Goal: Information Seeking & Learning: Learn about a topic

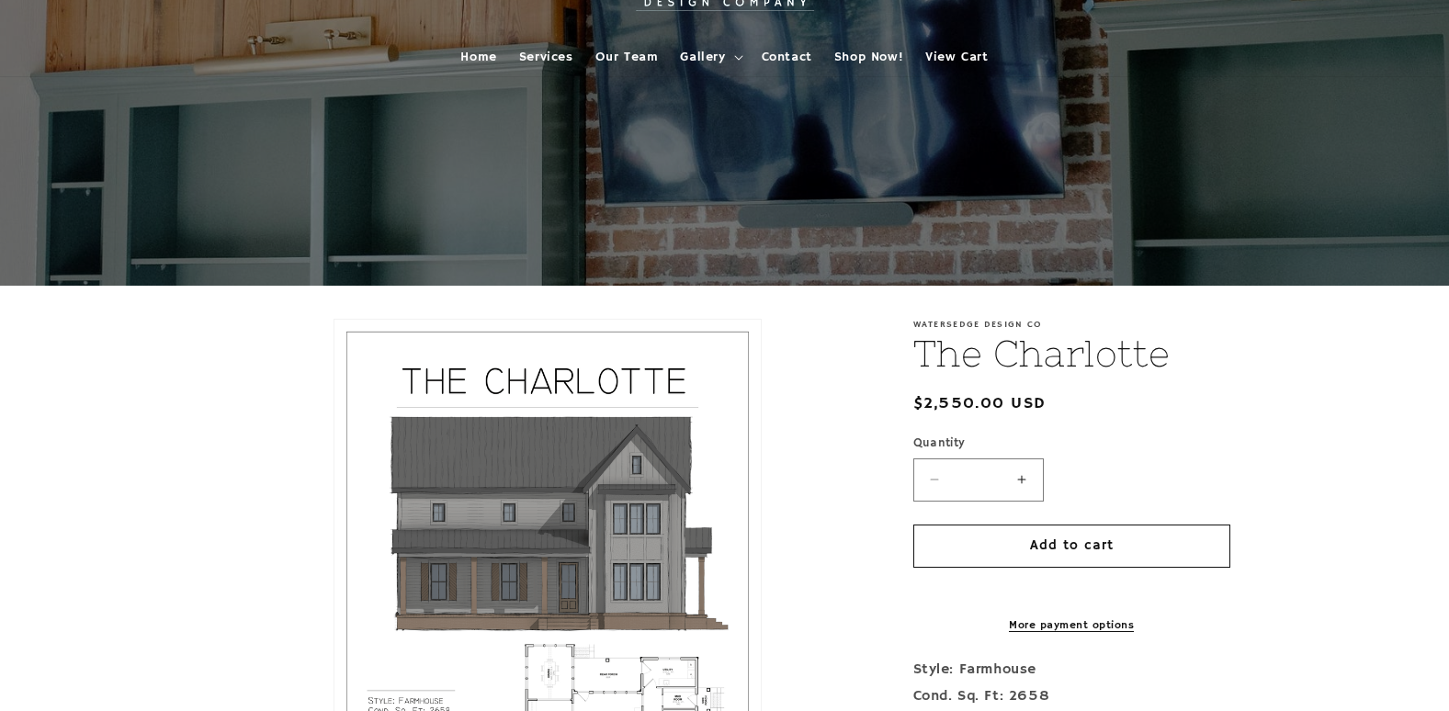
scroll to position [92, 0]
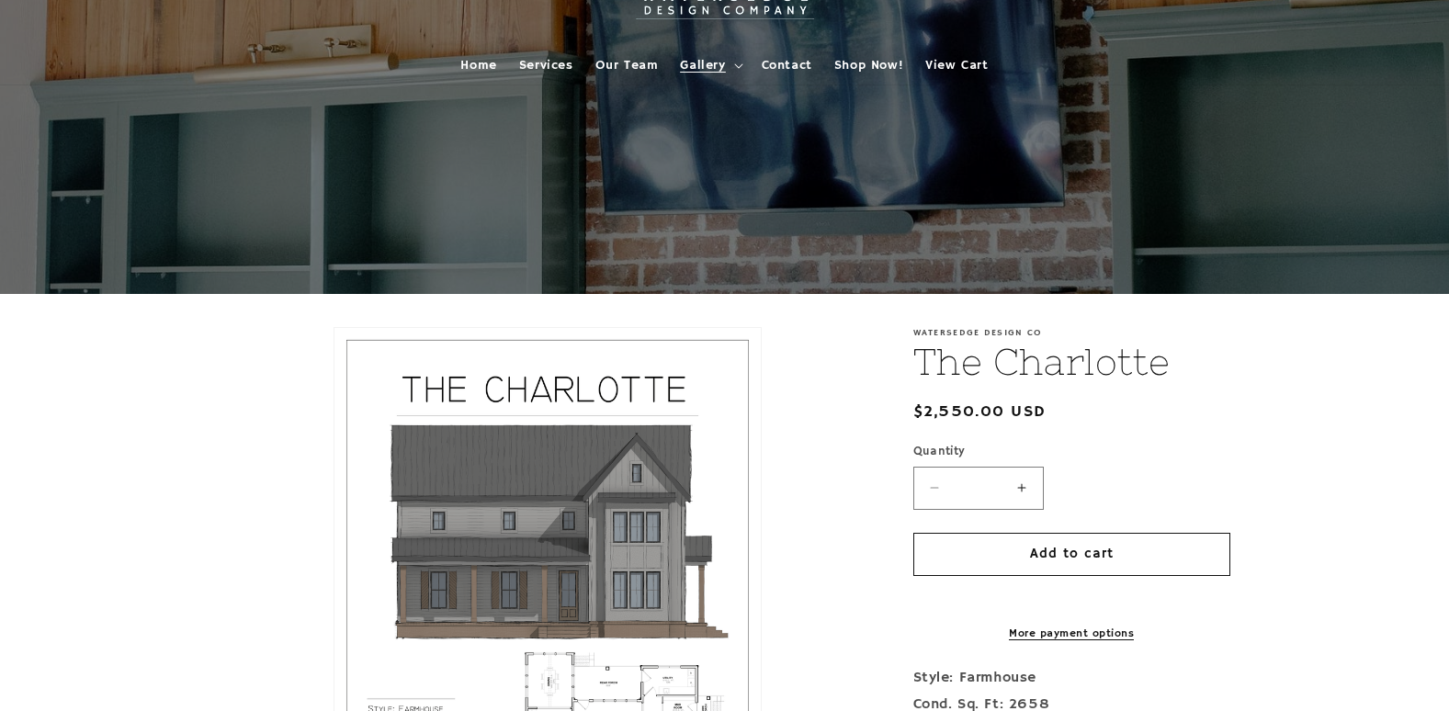
click at [696, 61] on span "Gallery" at bounding box center [702, 65] width 45 height 17
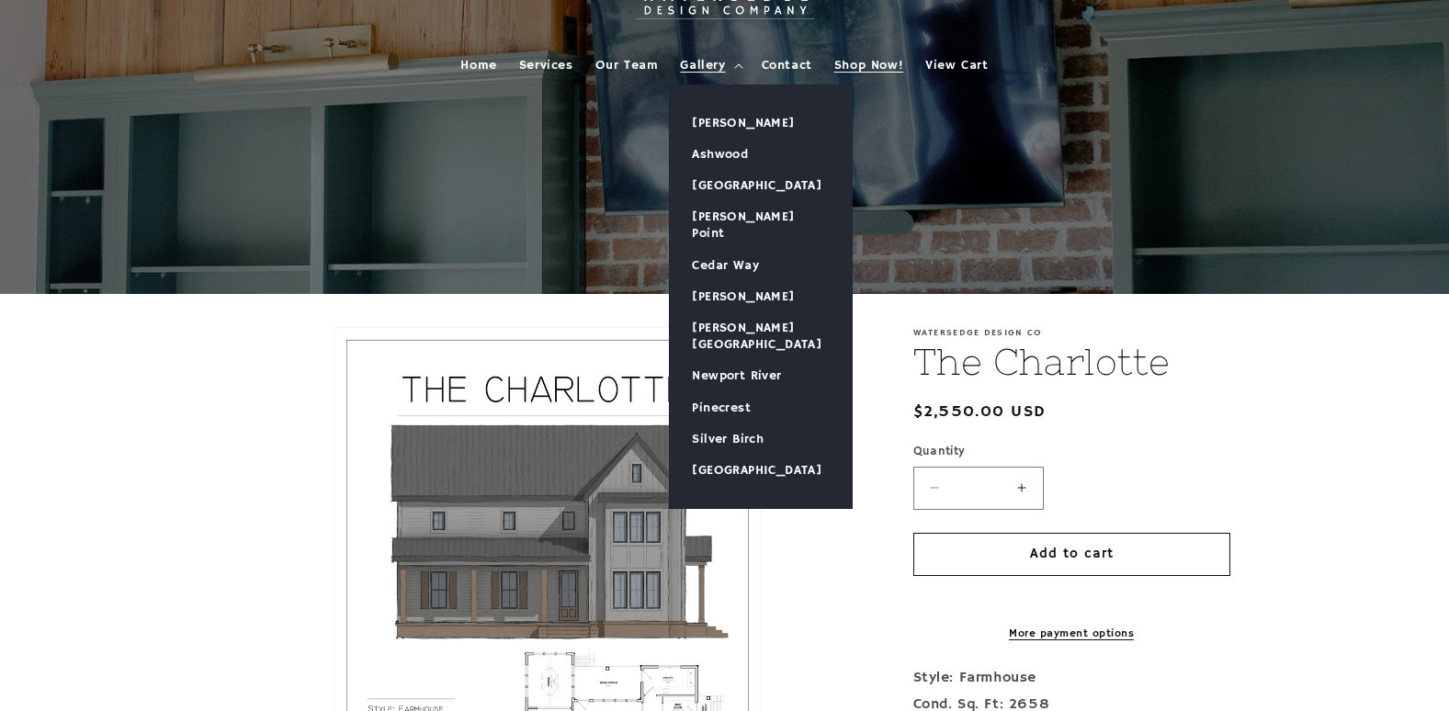
click at [875, 57] on span "Shop Now!" at bounding box center [868, 65] width 69 height 17
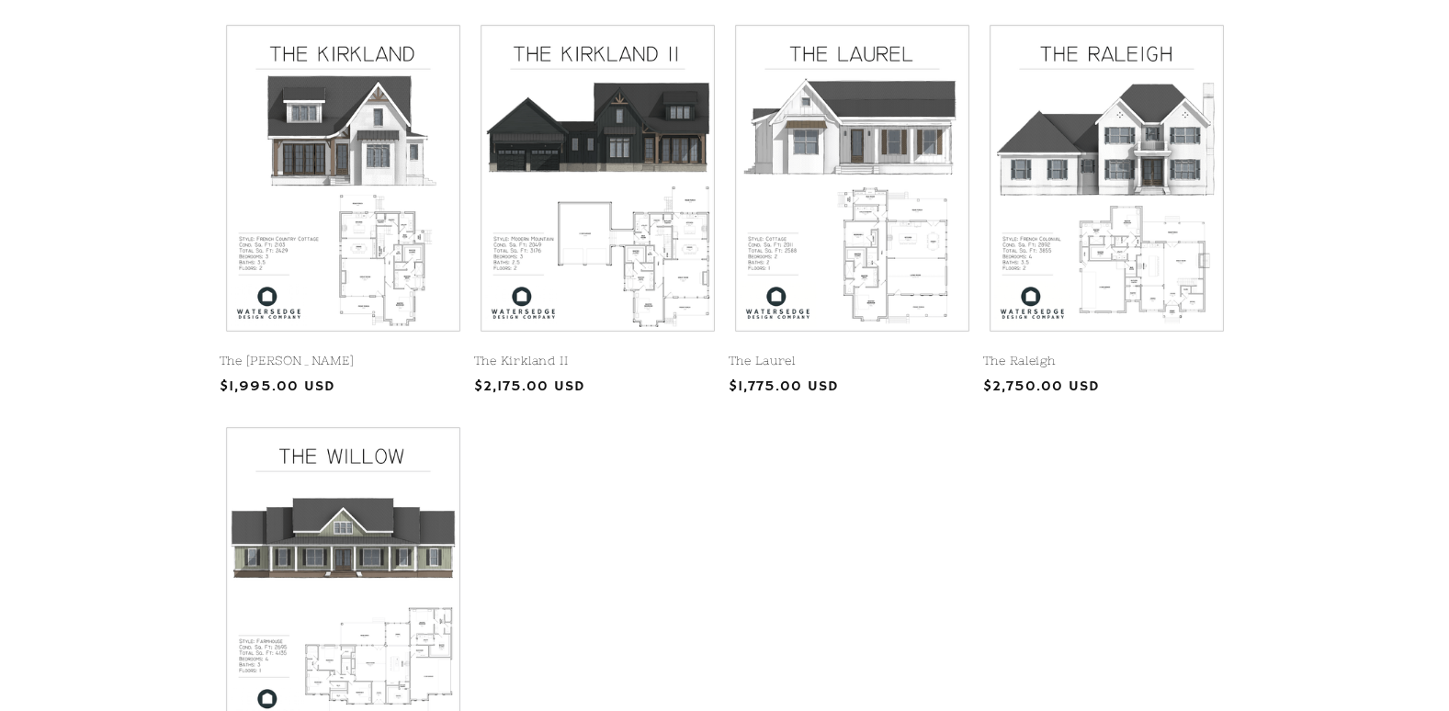
scroll to position [919, 0]
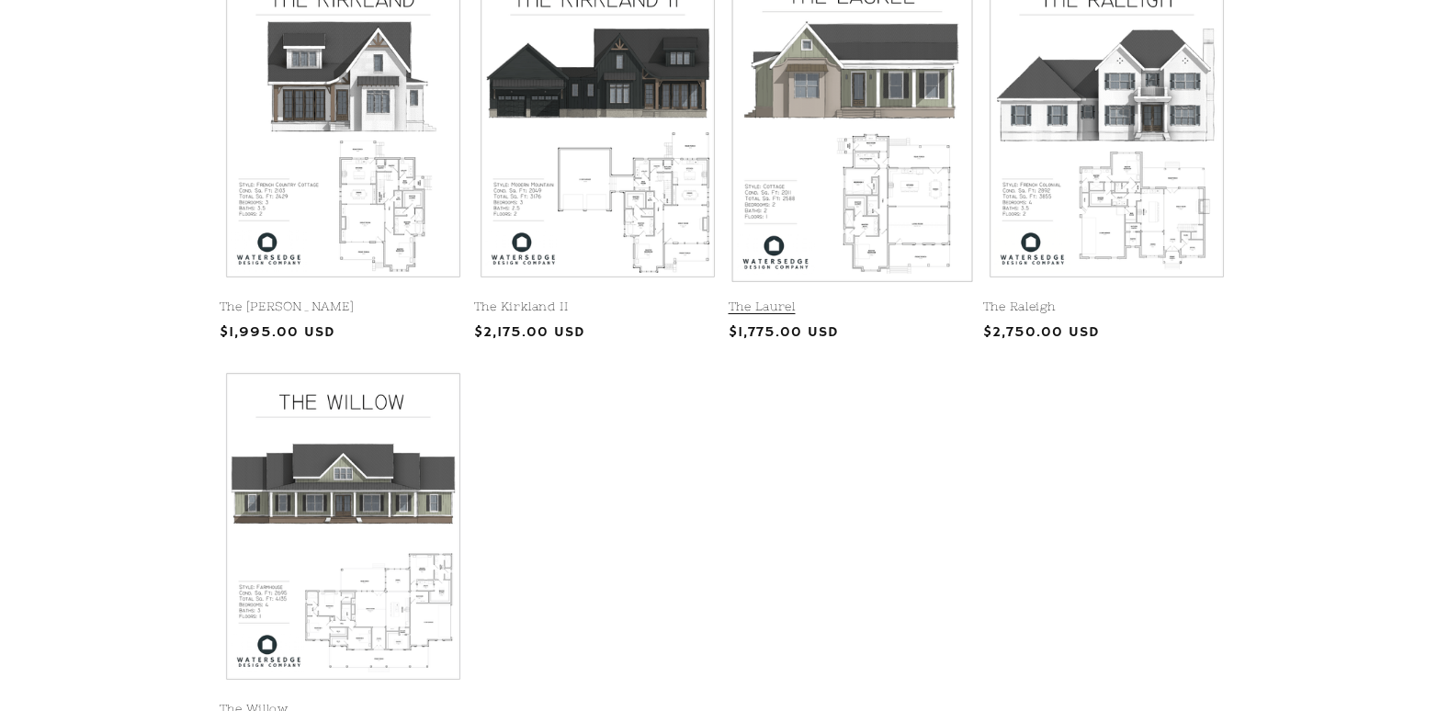
click at [869, 300] on link "The Laurel" at bounding box center [852, 308] width 247 height 16
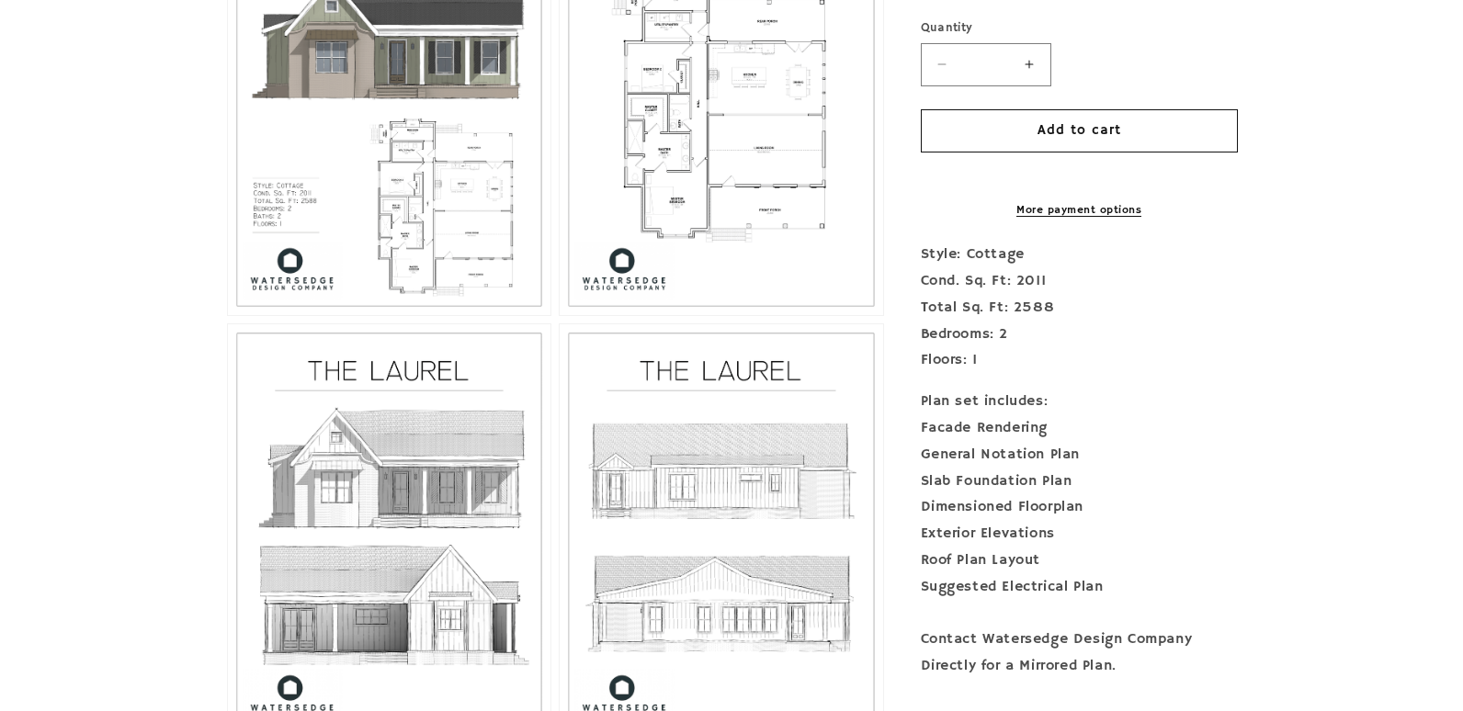
scroll to position [1011, 0]
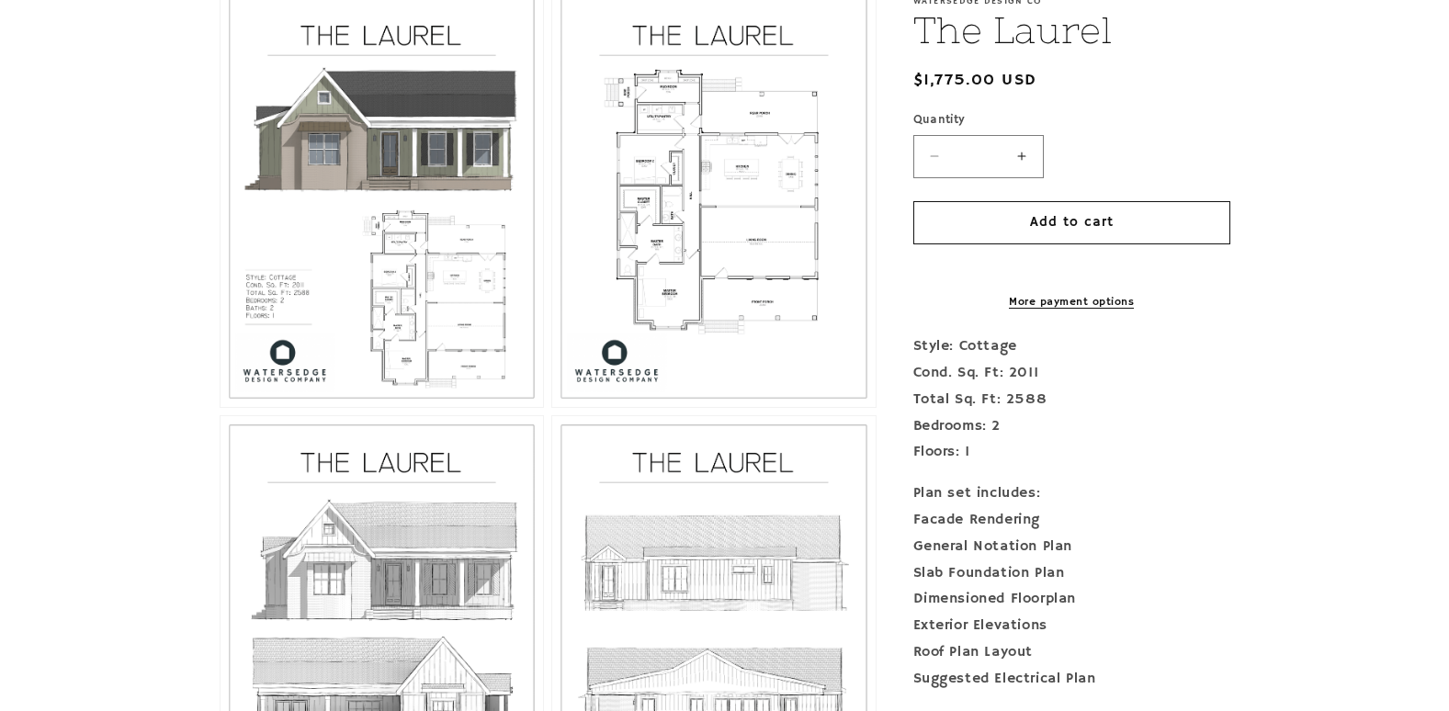
click at [552, 407] on button "Open media 3 in modal" at bounding box center [552, 407] width 0 height 0
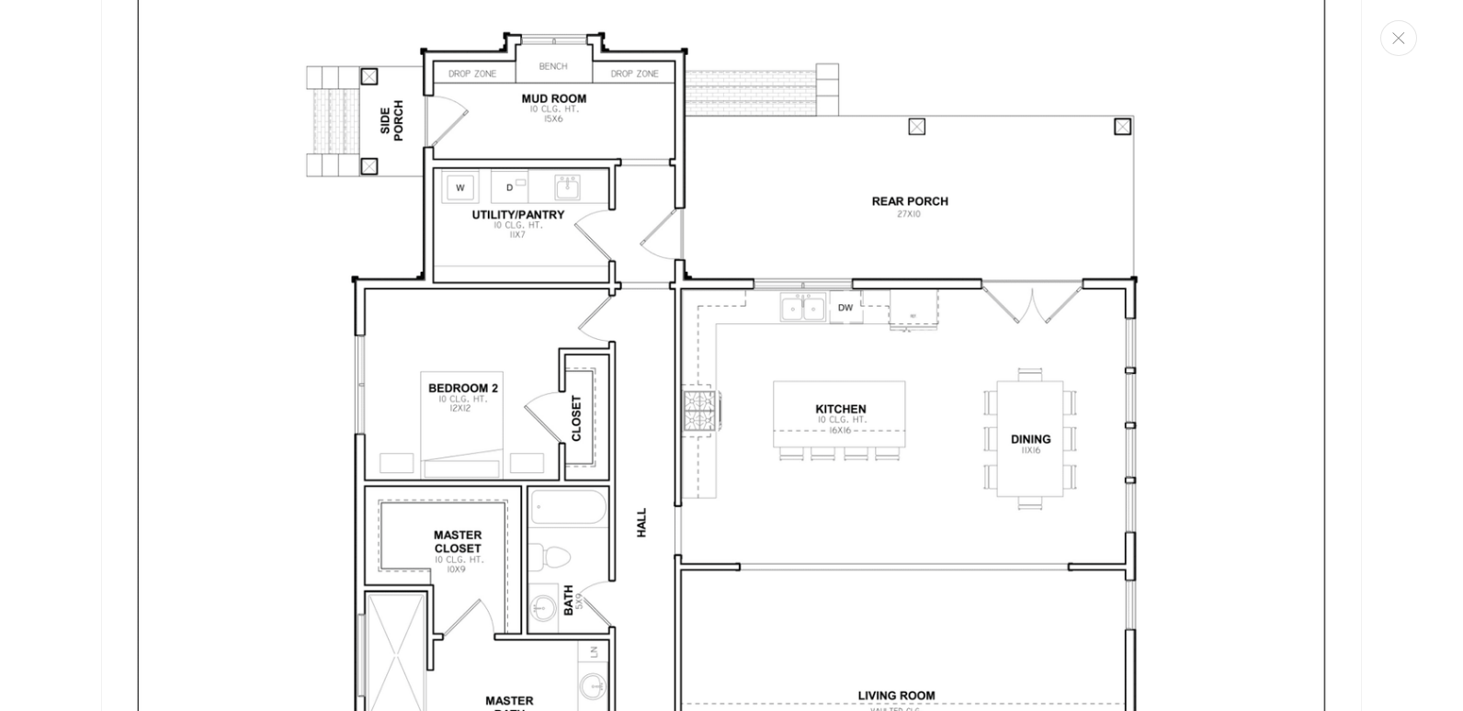
scroll to position [3548, 0]
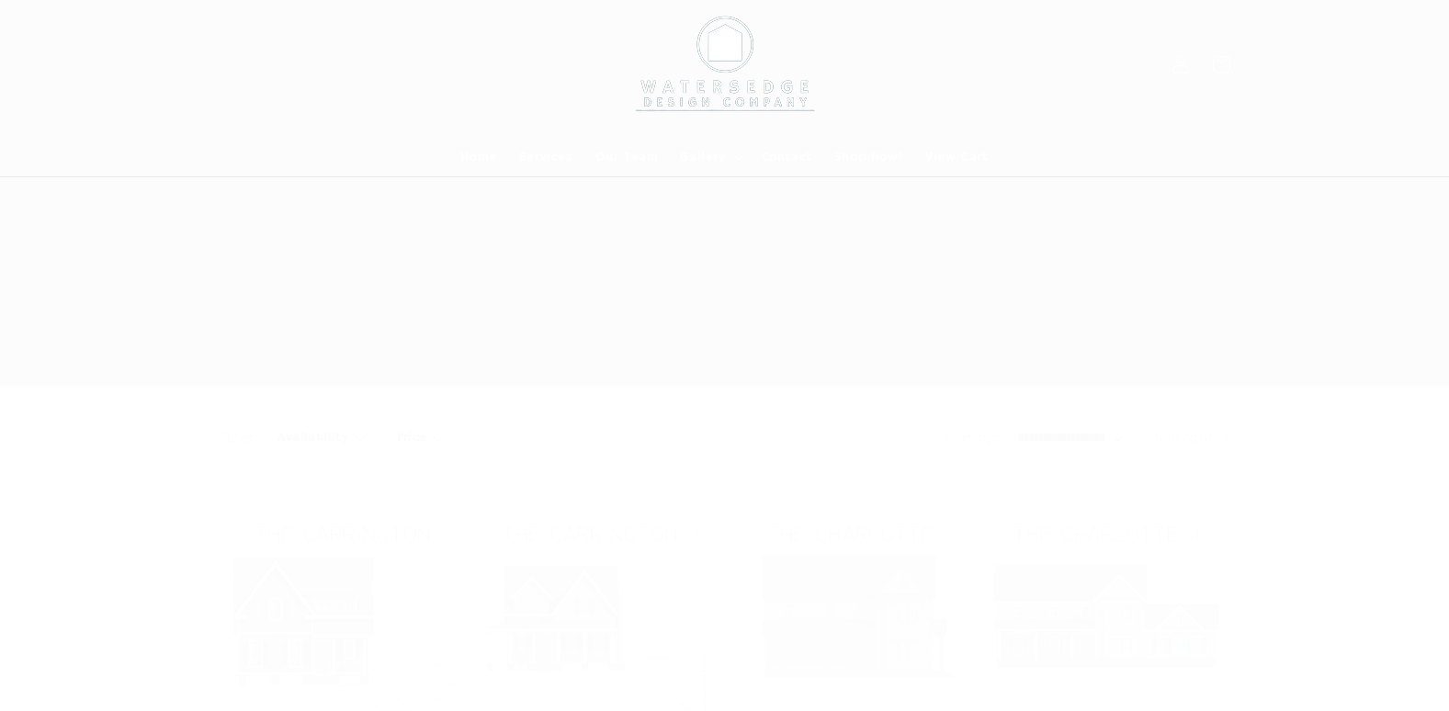
scroll to position [919, 0]
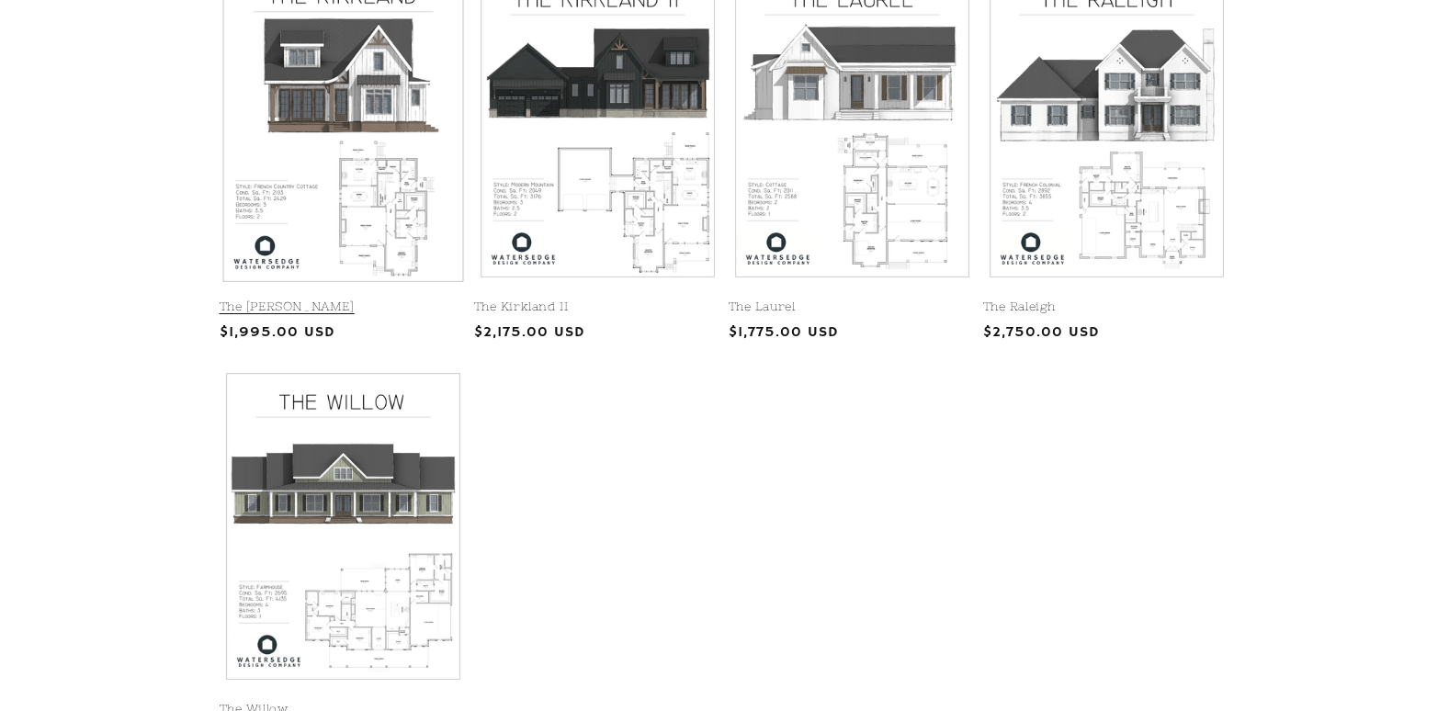
click at [356, 300] on link "The [PERSON_NAME]" at bounding box center [343, 308] width 247 height 16
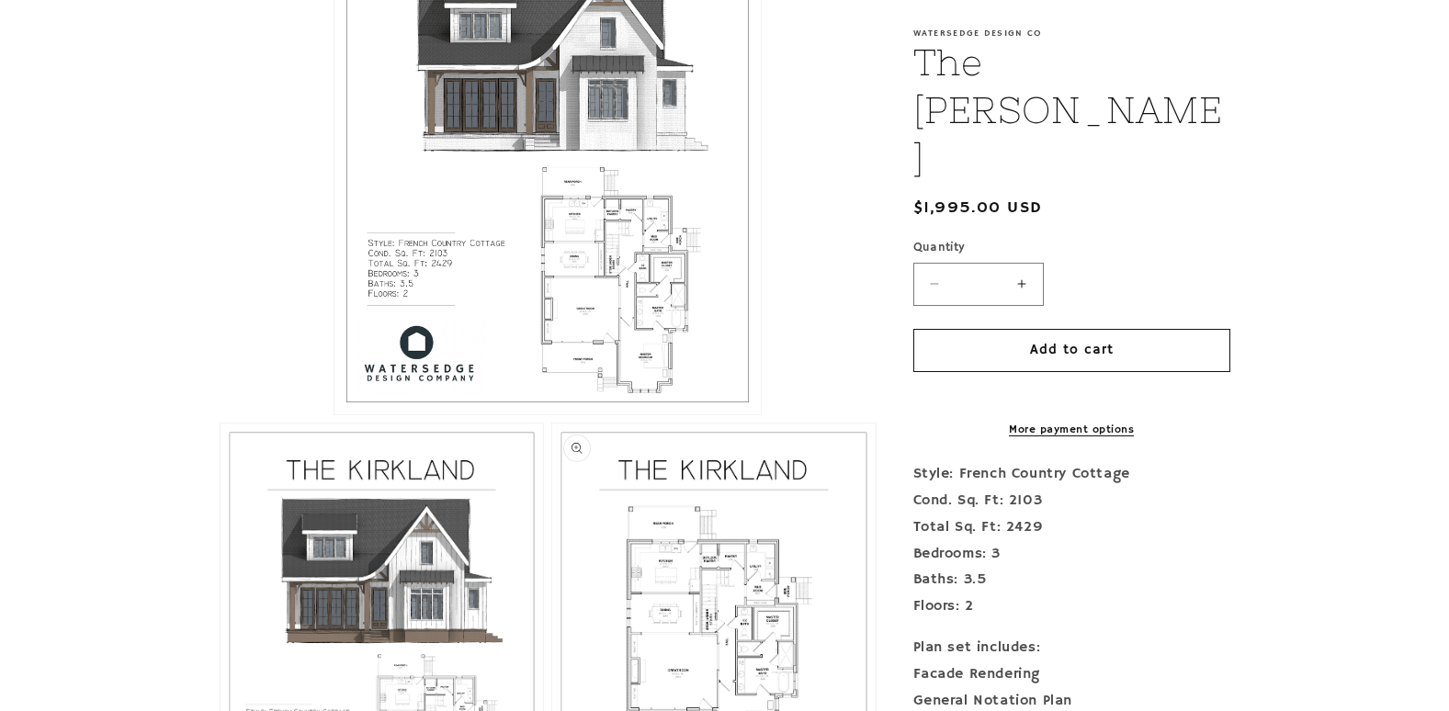
scroll to position [735, 0]
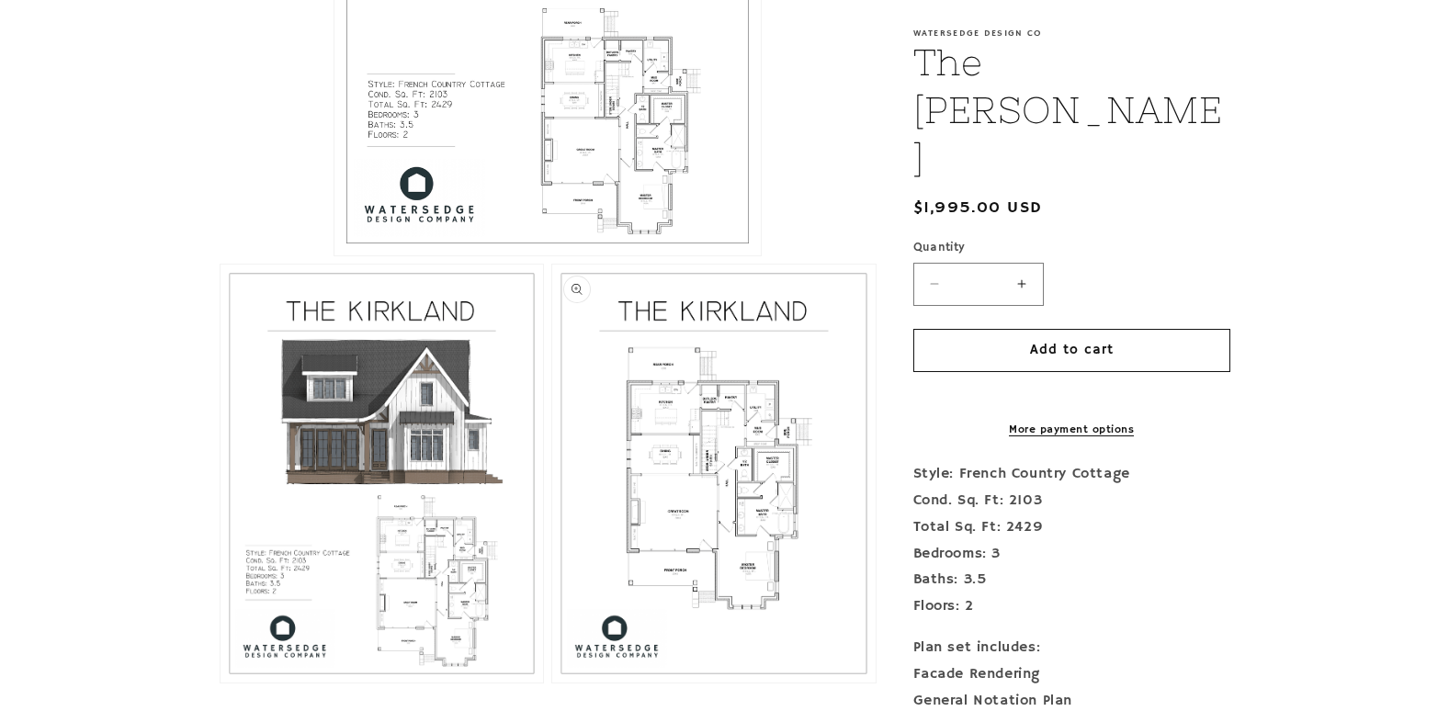
click at [552, 683] on button "Open media 3 in modal" at bounding box center [552, 683] width 0 height 0
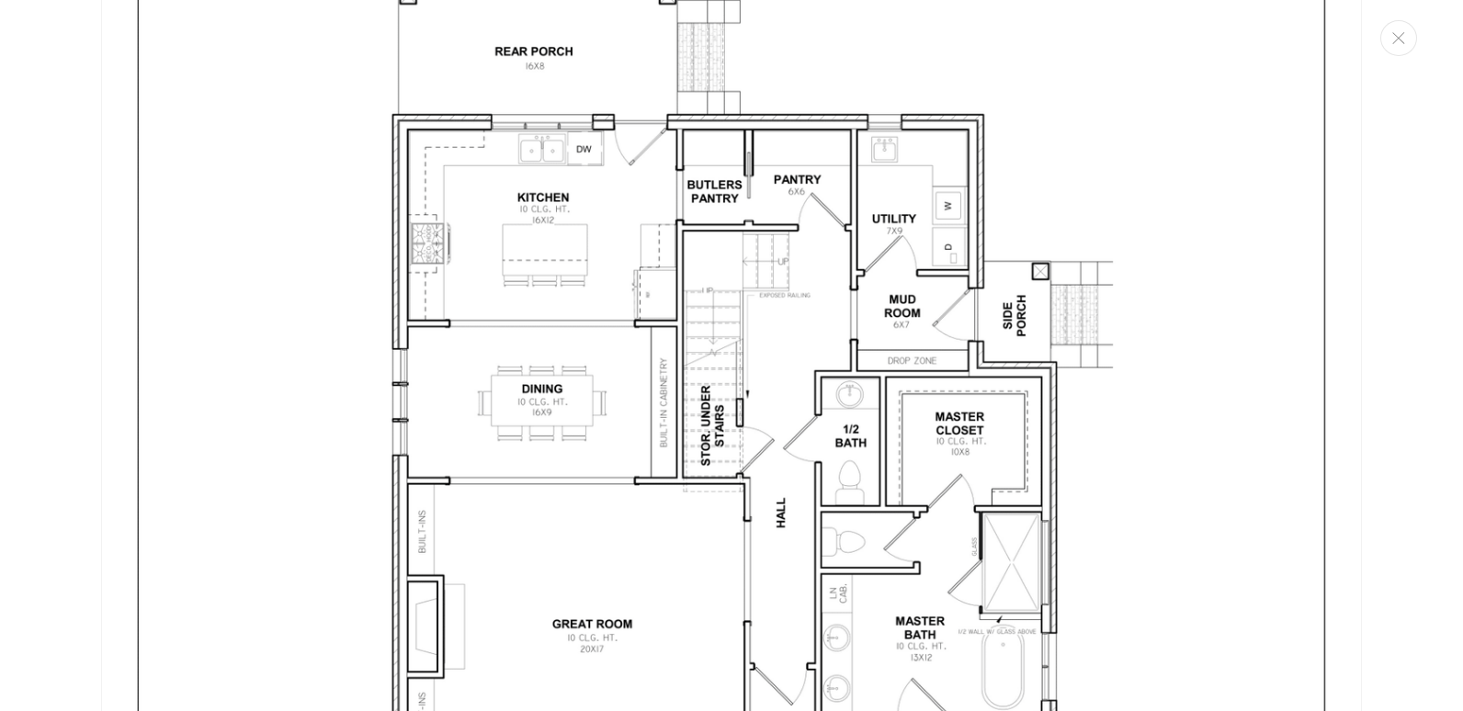
scroll to position [3640, 0]
